Goal: Task Accomplishment & Management: Complete application form

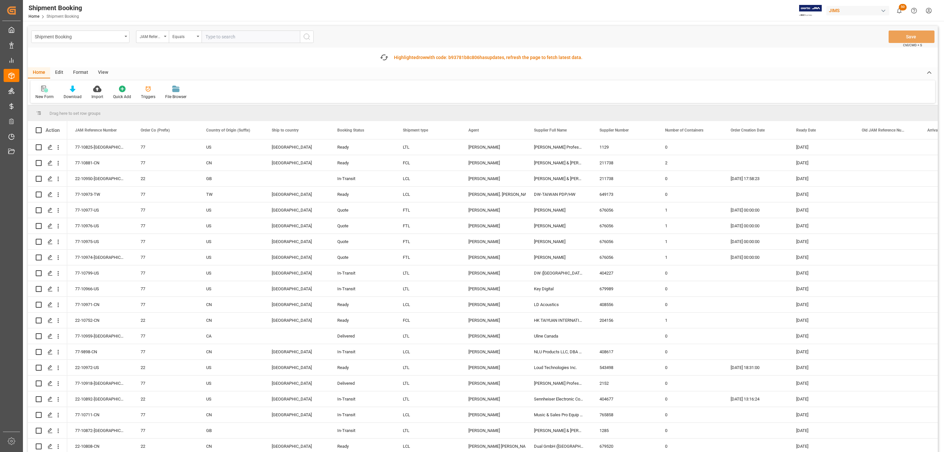
click at [50, 94] on div "New Form" at bounding box center [44, 97] width 18 height 6
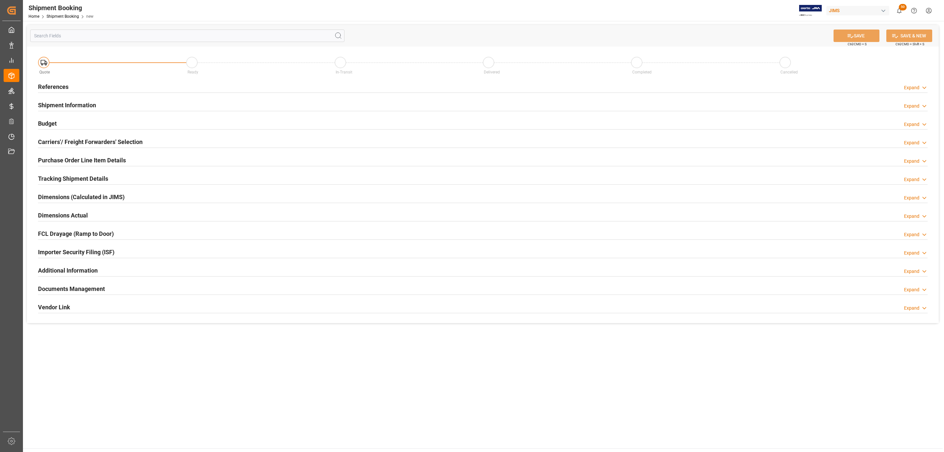
click at [114, 87] on div "References Expand" at bounding box center [483, 86] width 890 height 12
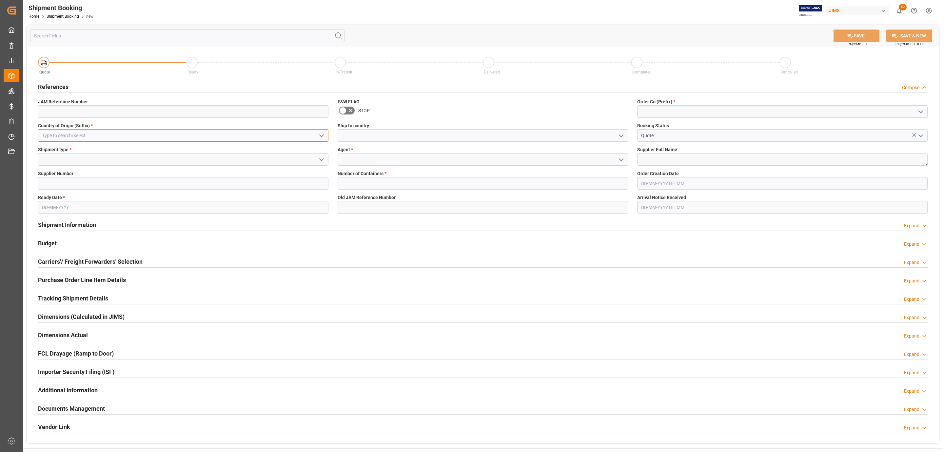
click at [76, 135] on input at bounding box center [183, 135] width 291 height 12
click at [68, 150] on div "GB" at bounding box center [183, 150] width 290 height 15
type input "GB"
click at [322, 160] on polyline "open menu" at bounding box center [322, 160] width 4 height 2
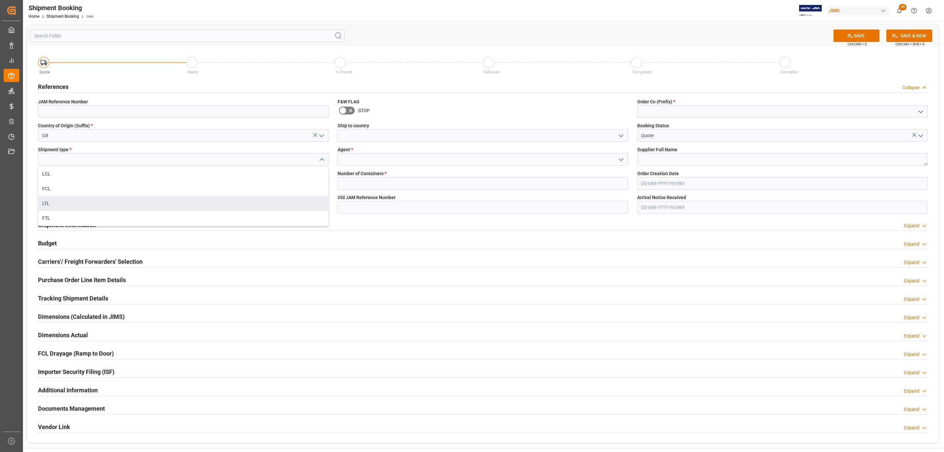
click at [82, 201] on div "LTL" at bounding box center [183, 203] width 290 height 15
type input "LTL"
click at [59, 182] on input at bounding box center [183, 183] width 291 height 12
paste input "208146"
type input "208146"
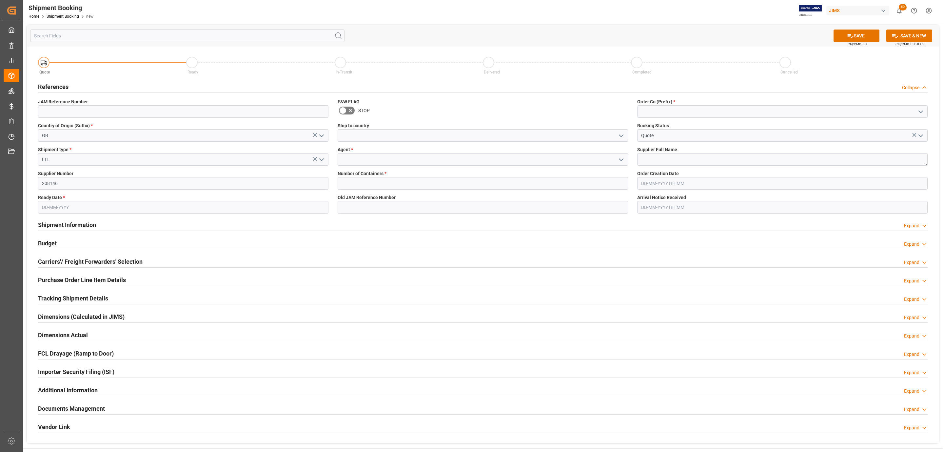
click at [48, 204] on input "text" at bounding box center [183, 207] width 291 height 12
click at [54, 220] on div "[DATE]" at bounding box center [84, 223] width 93 height 7
click at [57, 262] on div "9" at bounding box center [59, 260] width 8 height 8
type input "[DATE]"
click at [620, 136] on polyline "open menu" at bounding box center [621, 136] width 4 height 2
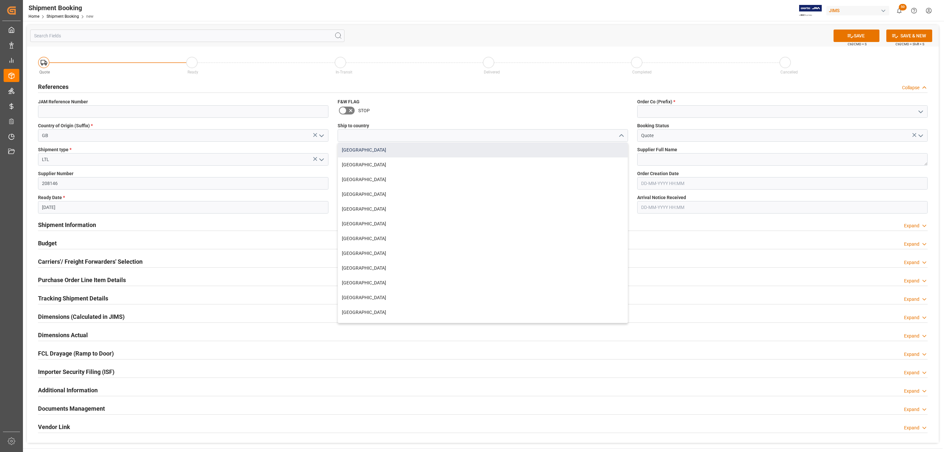
click at [431, 155] on div "Canada" at bounding box center [483, 150] width 290 height 15
type input "Canada"
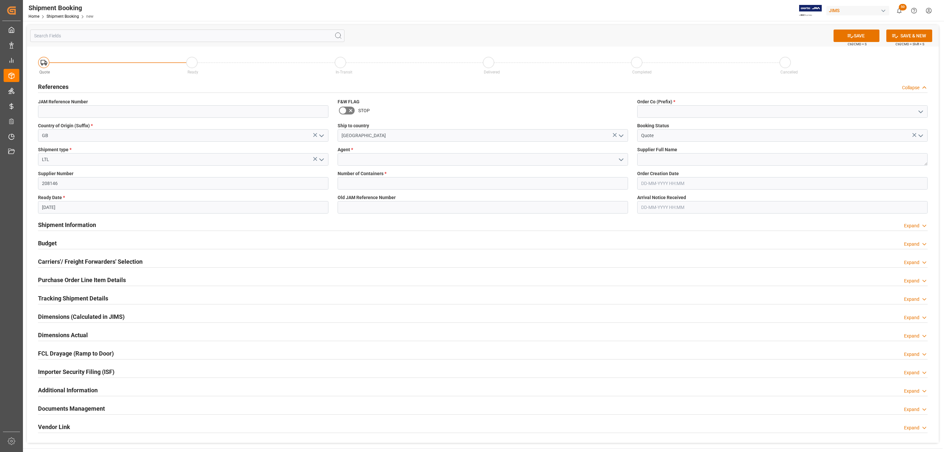
click at [622, 161] on icon "open menu" at bounding box center [622, 160] width 8 height 8
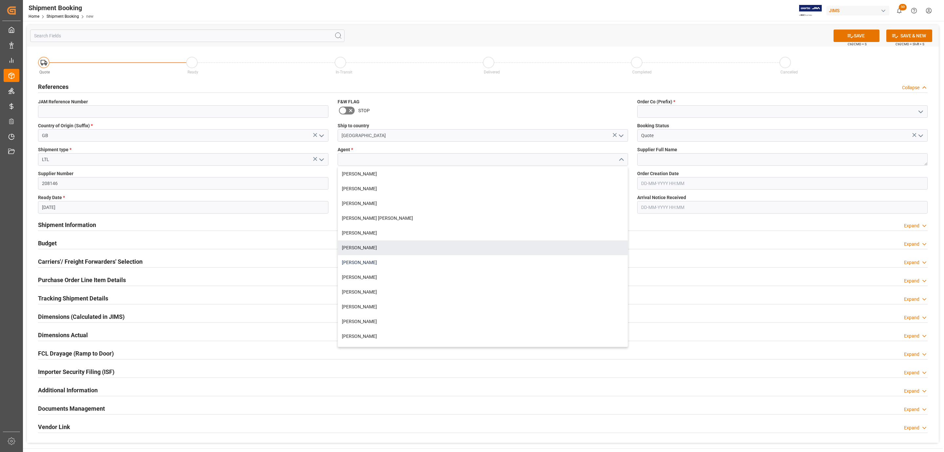
click at [372, 258] on div "[PERSON_NAME]" at bounding box center [483, 262] width 290 height 15
type input "[PERSON_NAME]"
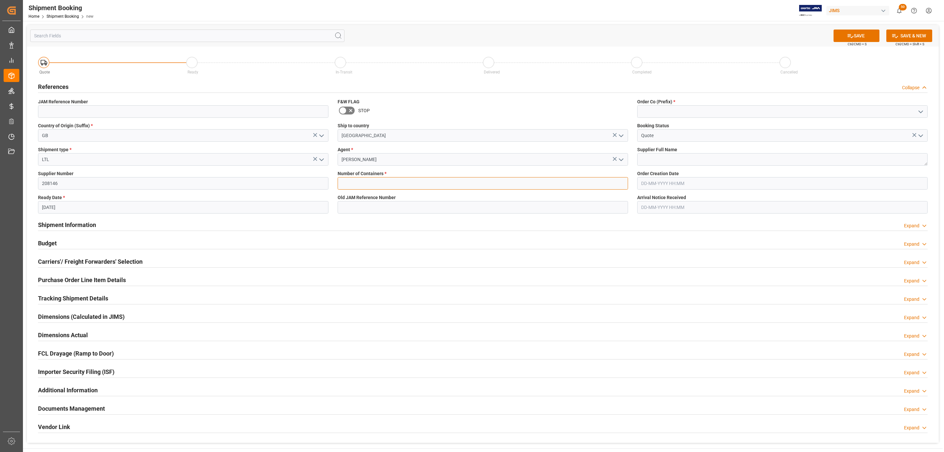
click at [359, 185] on input "text" at bounding box center [483, 183] width 291 height 12
type input "0"
click at [919, 111] on icon "open menu" at bounding box center [921, 112] width 8 height 8
click at [713, 147] on div "77" at bounding box center [783, 140] width 290 height 15
type input "77"
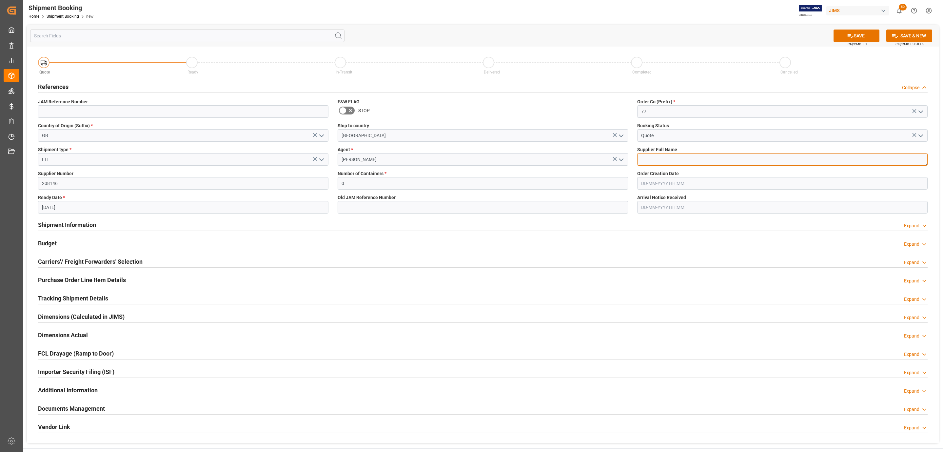
click at [660, 163] on textarea at bounding box center [783, 159] width 291 height 12
paste textarea "Cloud Electronics Limited GBP"
type textarea "Cloud Electronics Limited GBP"
click at [846, 36] on button "SAVE" at bounding box center [857, 36] width 46 height 12
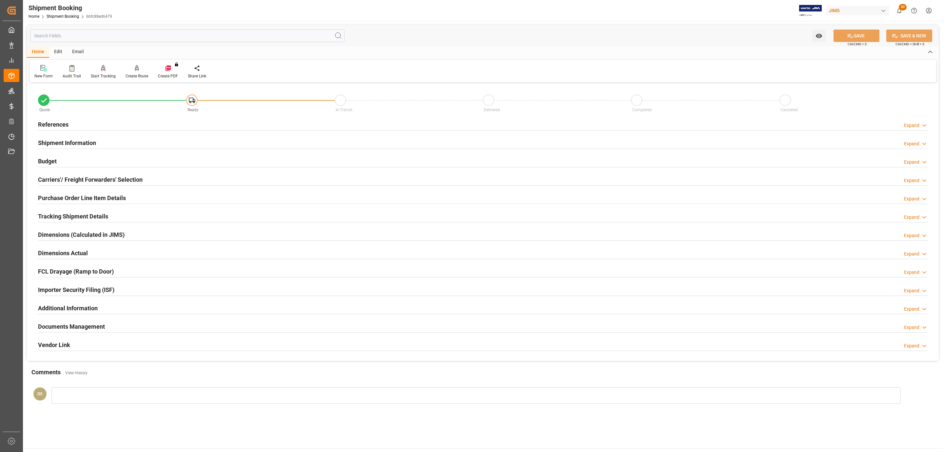
drag, startPoint x: 114, startPoint y: 124, endPoint x: 85, endPoint y: 131, distance: 30.3
click at [114, 124] on div "References Expand" at bounding box center [483, 124] width 890 height 12
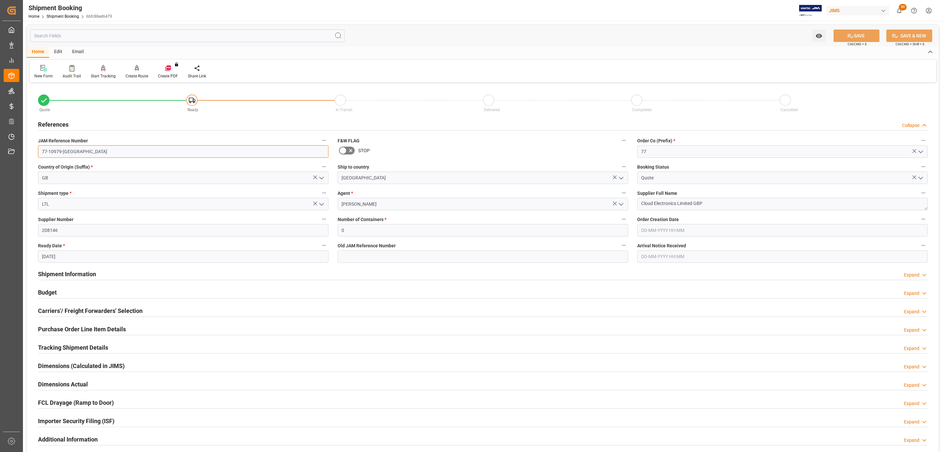
click at [82, 149] on input "77-10979-[GEOGRAPHIC_DATA]" at bounding box center [183, 151] width 291 height 12
click at [84, 310] on h2 "Carriers'/ Freight Forwarders' Selection" at bounding box center [90, 310] width 105 height 9
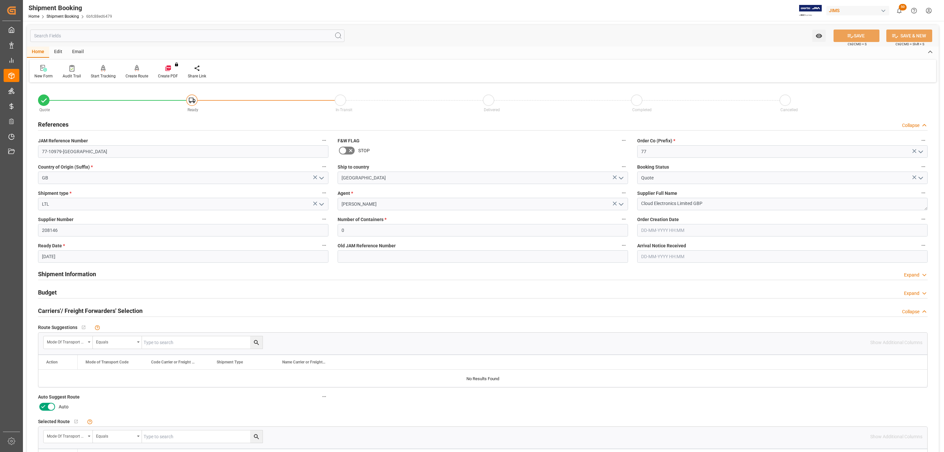
click at [50, 408] on icon at bounding box center [51, 407] width 8 height 8
click at [0, 0] on input "checkbox" at bounding box center [0, 0] width 0 height 0
click at [859, 30] on button "SAVE" at bounding box center [857, 36] width 46 height 12
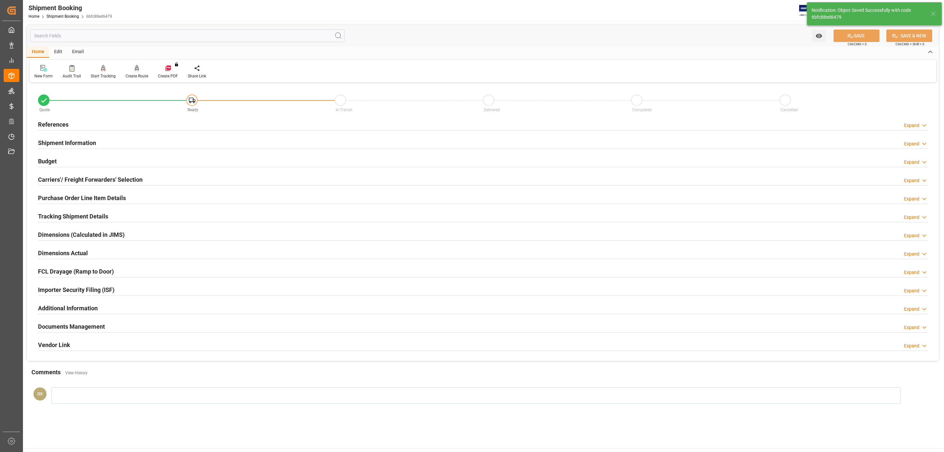
click at [135, 65] on icon at bounding box center [137, 68] width 5 height 7
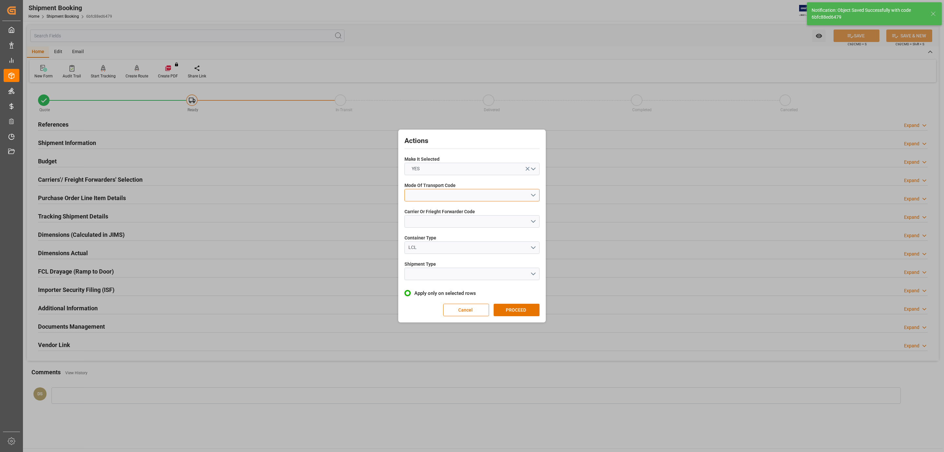
click at [455, 201] on button "open menu" at bounding box center [472, 195] width 135 height 12
drag, startPoint x: 439, startPoint y: 240, endPoint x: 445, endPoint y: 214, distance: 26.9
click at [445, 214] on div "1- OCEAN 2- COURIER AIR 3- TRUCKR 4- AIR FREIGHT 5- COURIER GROUND" at bounding box center [472, 224] width 134 height 69
click at [445, 214] on div "2- COURIER AIR" at bounding box center [472, 211] width 134 height 14
click at [443, 221] on button "open menu" at bounding box center [472, 221] width 135 height 12
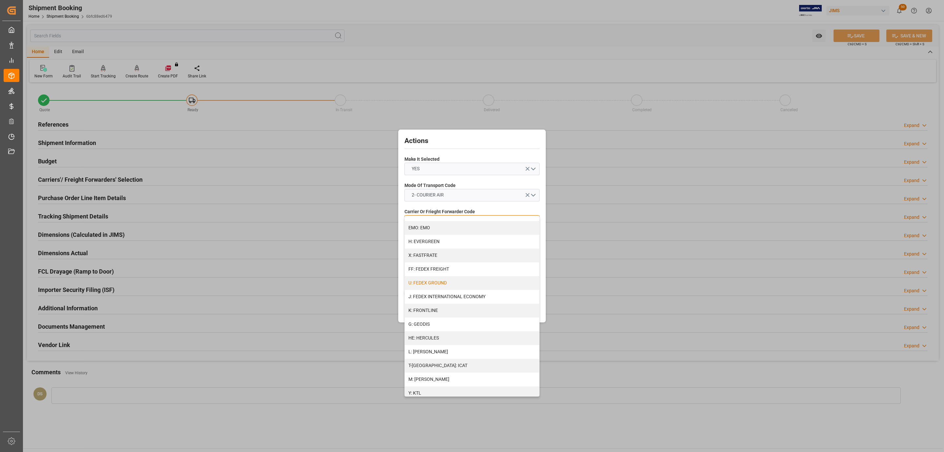
scroll to position [148, 0]
click at [451, 294] on div "J: FEDEX INTERNATIONAL ECONOMY" at bounding box center [472, 296] width 134 height 14
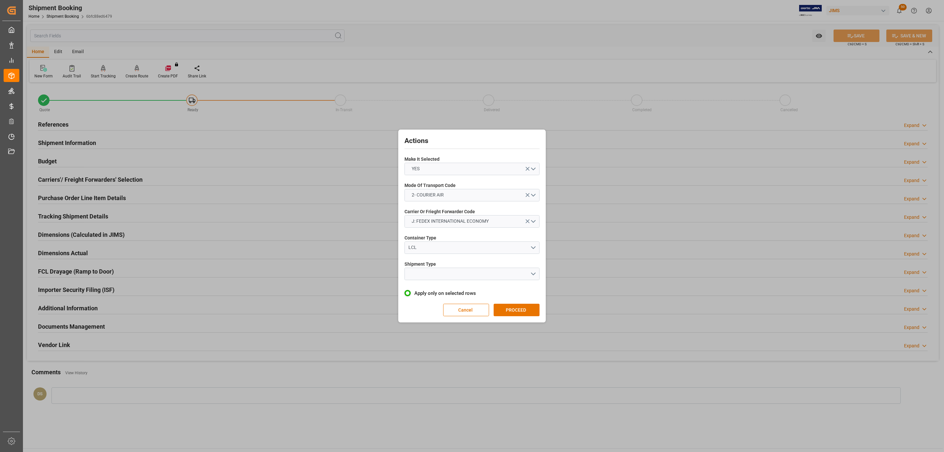
click at [446, 282] on div "Shipment Type" at bounding box center [472, 270] width 135 height 24
click at [446, 273] on button "open menu" at bounding box center [472, 274] width 135 height 12
click at [446, 275] on div "LTL" at bounding box center [472, 276] width 134 height 14
click at [528, 320] on div "Actions Make It Selected YES Mode Of Transport Code 2- COURIER AIR Carrier Or F…" at bounding box center [472, 226] width 144 height 190
click at [529, 310] on button "PROCEED" at bounding box center [517, 310] width 46 height 12
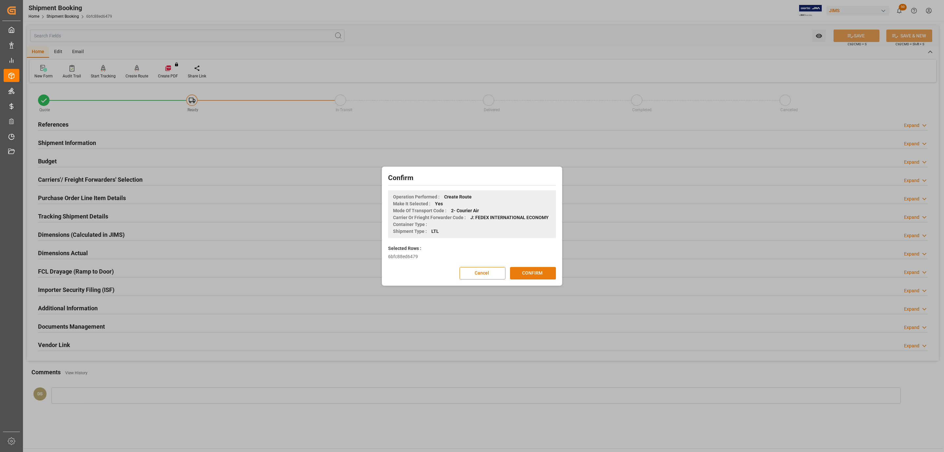
click at [533, 277] on button "CONFIRM" at bounding box center [533, 273] width 46 height 12
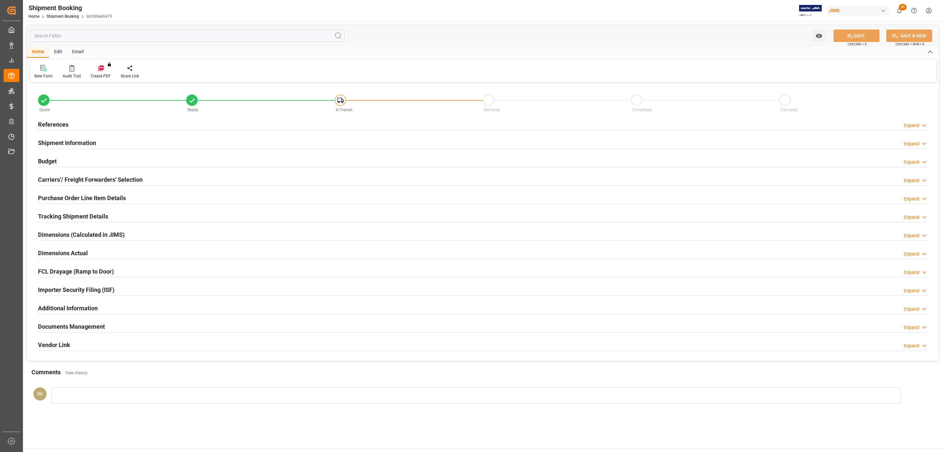
click at [79, 175] on h2 "Carriers'/ Freight Forwarders' Selection" at bounding box center [90, 179] width 105 height 9
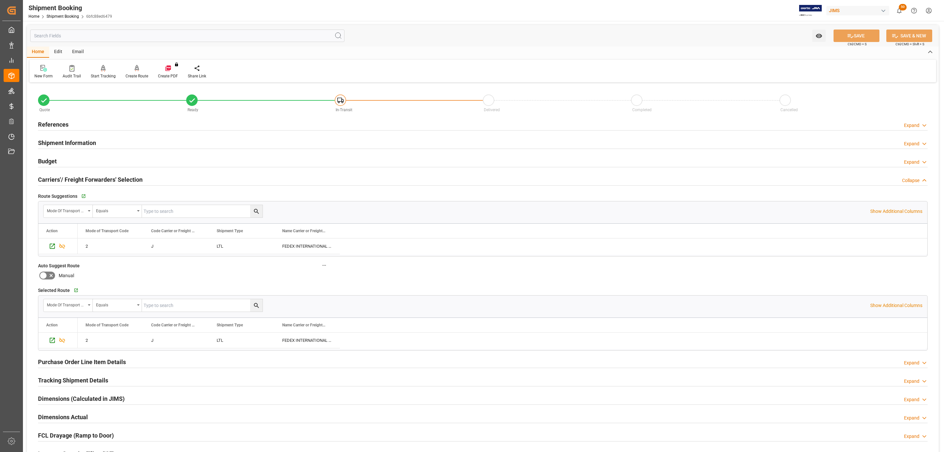
click at [79, 175] on h2 "Carriers'/ Freight Forwarders' Selection" at bounding box center [90, 179] width 105 height 9
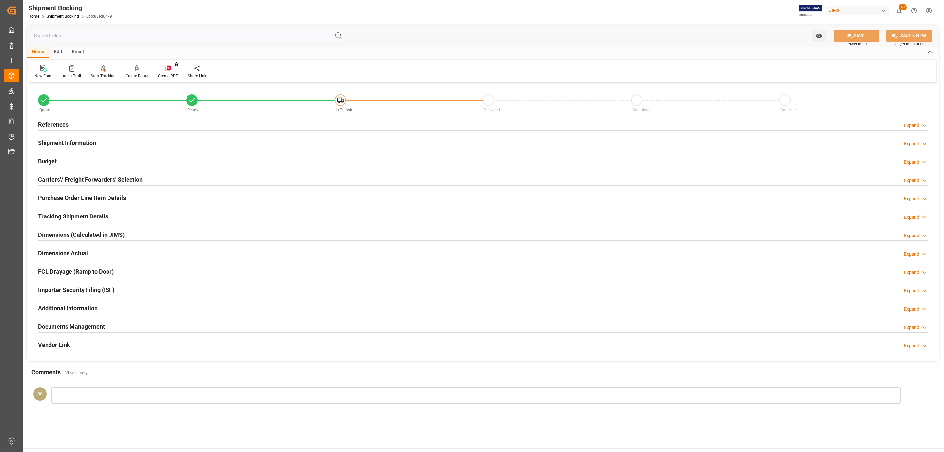
click at [77, 160] on div "Budget Expand" at bounding box center [483, 160] width 890 height 12
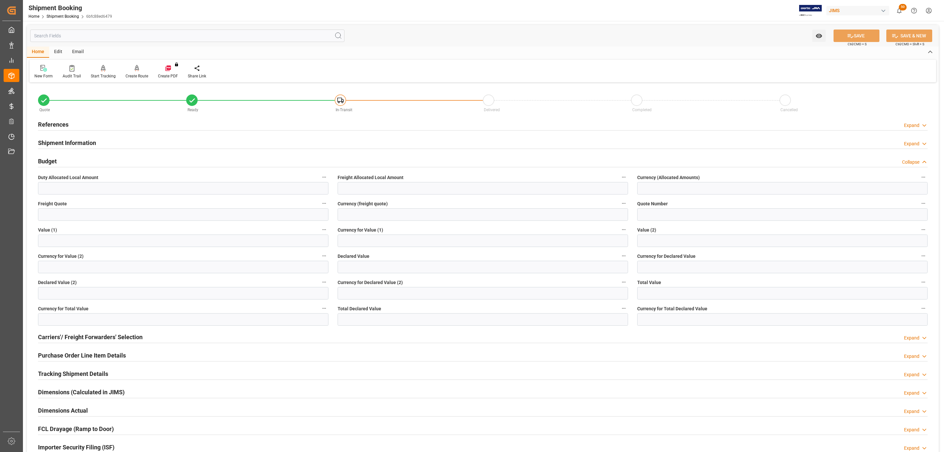
click at [58, 227] on label "Value (1)" at bounding box center [183, 229] width 291 height 9
click at [320, 227] on button "Value (1)" at bounding box center [324, 229] width 9 height 9
click at [61, 220] on div at bounding box center [472, 226] width 944 height 452
click at [51, 212] on input "text" at bounding box center [183, 214] width 291 height 12
type input "700"
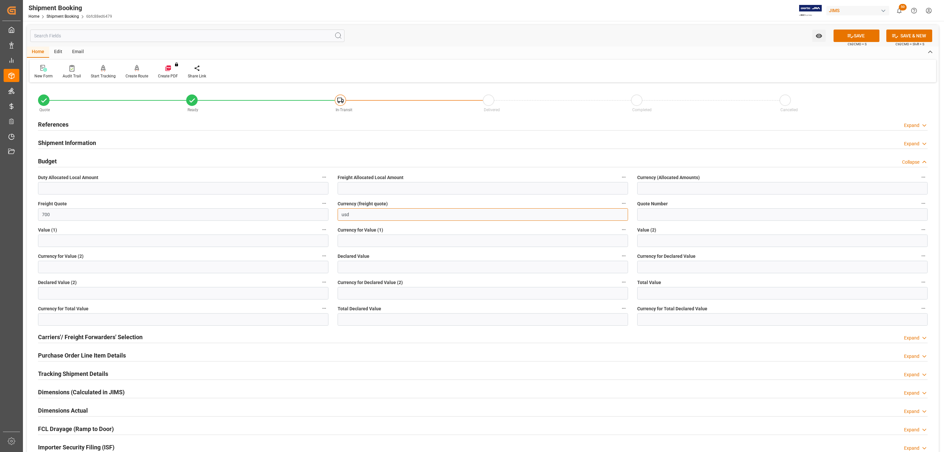
type input "usd"
click at [853, 30] on div "SAVE Ctrl/CMD + S" at bounding box center [857, 36] width 60 height 12
click at [868, 32] on button "SAVE" at bounding box center [857, 36] width 46 height 12
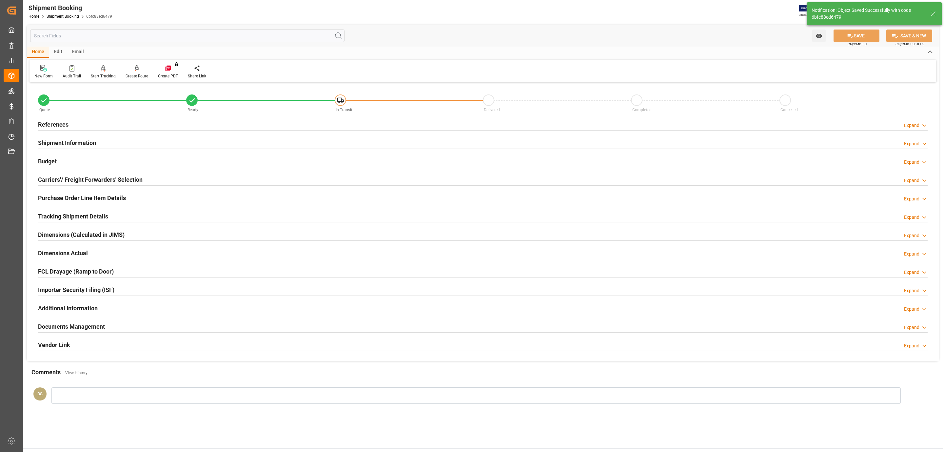
click at [61, 218] on h2 "Tracking Shipment Details" at bounding box center [73, 216] width 70 height 9
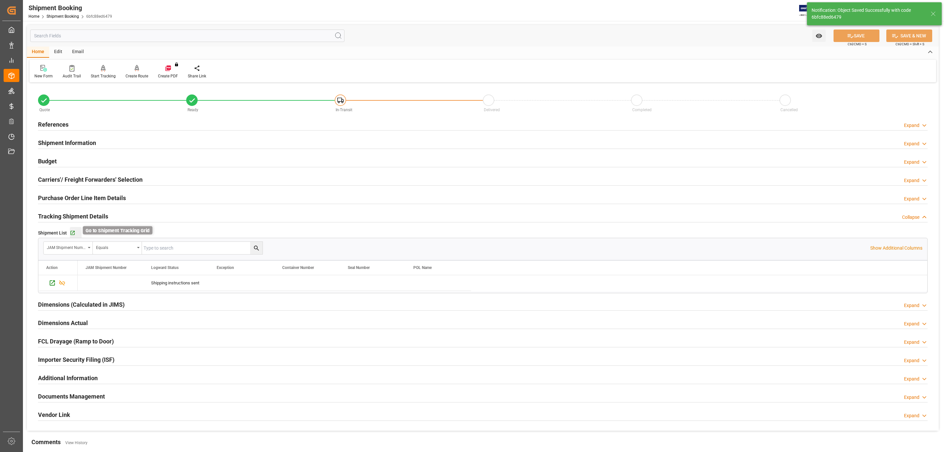
click at [70, 236] on icon "button" at bounding box center [73, 233] width 6 height 6
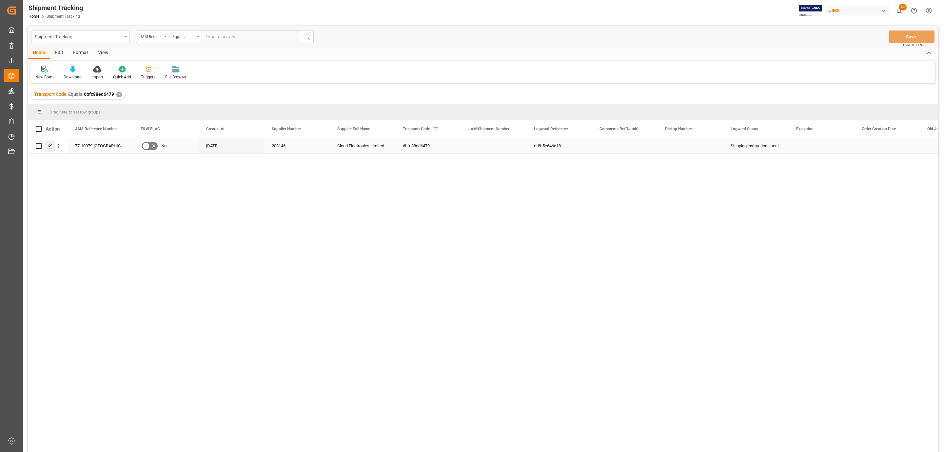
click at [48, 145] on icon "Press SPACE to select this row." at bounding box center [50, 145] width 5 height 5
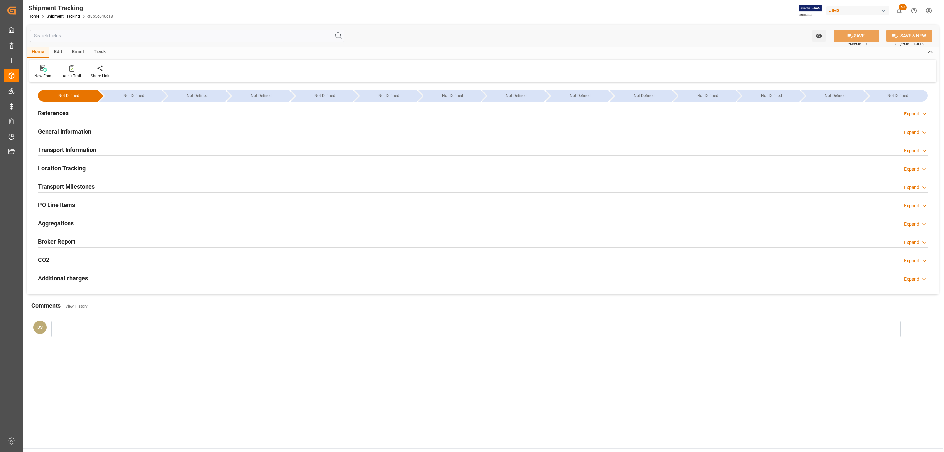
type input "[DATE]"
click at [78, 113] on div "References Expand" at bounding box center [483, 112] width 890 height 12
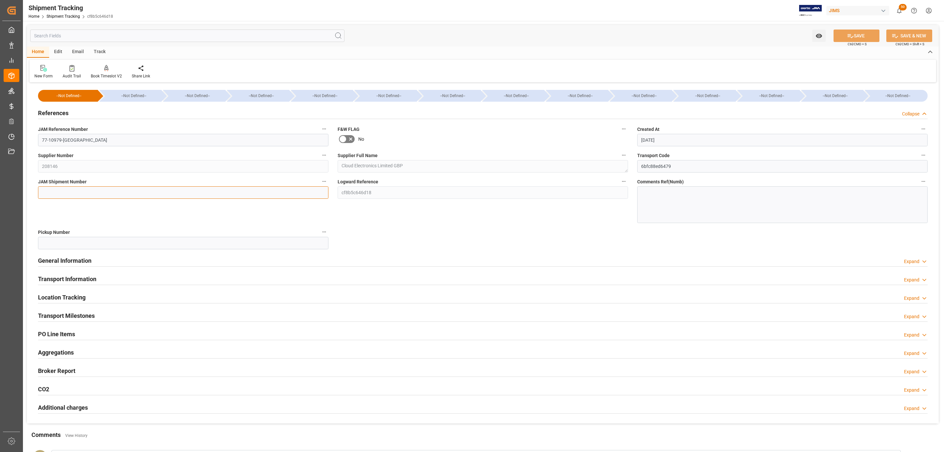
click at [77, 191] on input at bounding box center [183, 192] width 291 height 12
paste input "72942"
type input "72942"
click at [854, 40] on button "SAVE" at bounding box center [857, 36] width 46 height 12
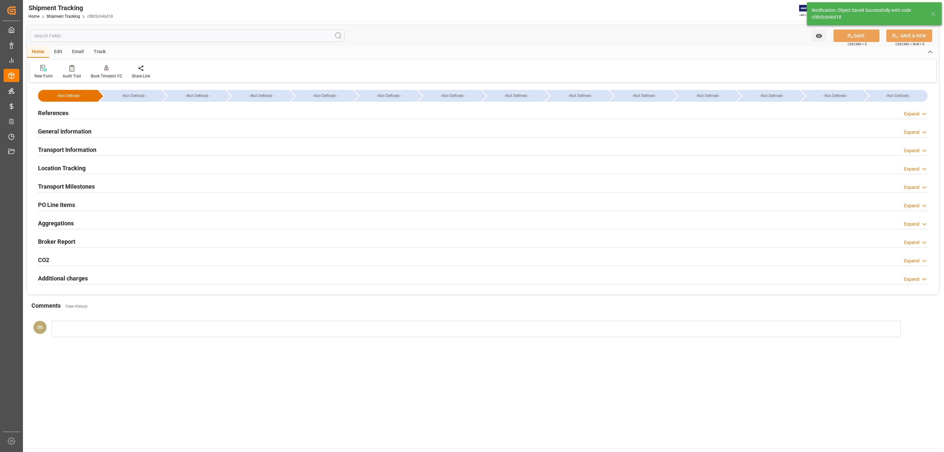
click at [63, 183] on h2 "Transport Milestones" at bounding box center [66, 186] width 57 height 9
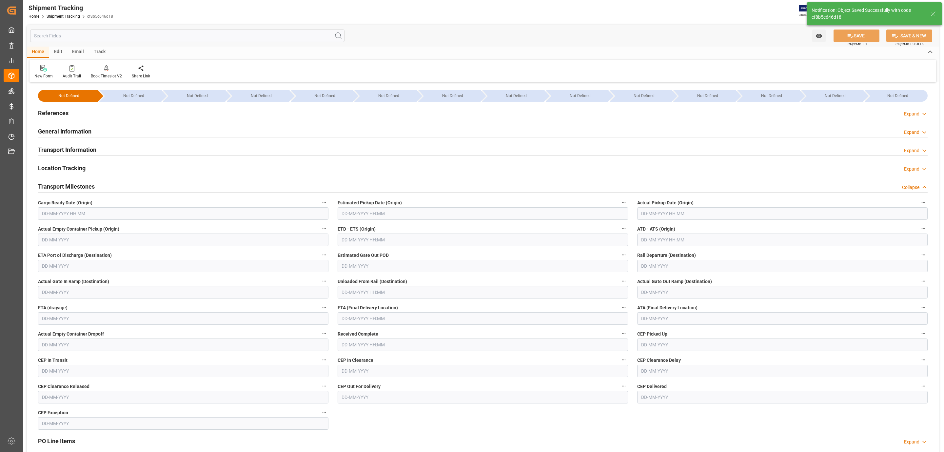
click at [61, 213] on input "text" at bounding box center [183, 213] width 291 height 12
drag, startPoint x: 59, startPoint y: 269, endPoint x: 214, endPoint y: 241, distance: 156.9
click at [59, 269] on span "9" at bounding box center [59, 266] width 2 height 5
type input "[DATE] 00:00"
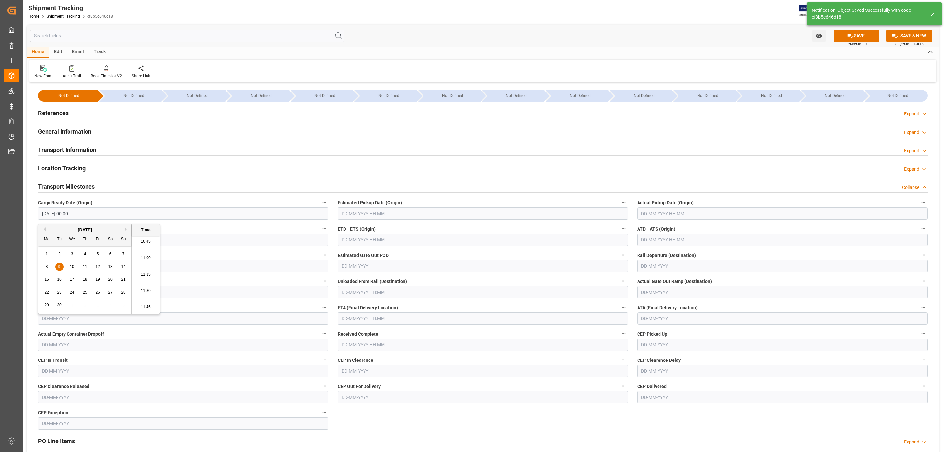
click at [370, 218] on input "text" at bounding box center [483, 213] width 291 height 12
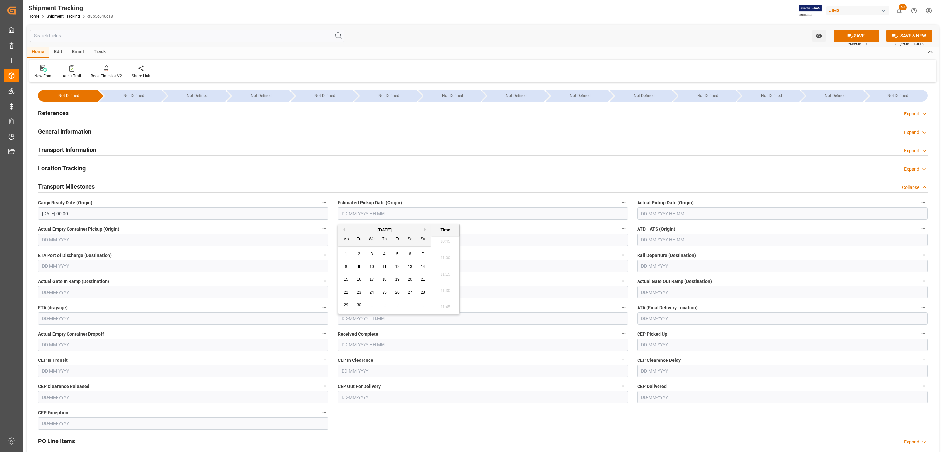
click at [374, 268] on span "10" at bounding box center [372, 266] width 4 height 5
type input "[DATE] 00:00"
click at [848, 35] on icon at bounding box center [850, 35] width 7 height 7
